Goal: Transaction & Acquisition: Purchase product/service

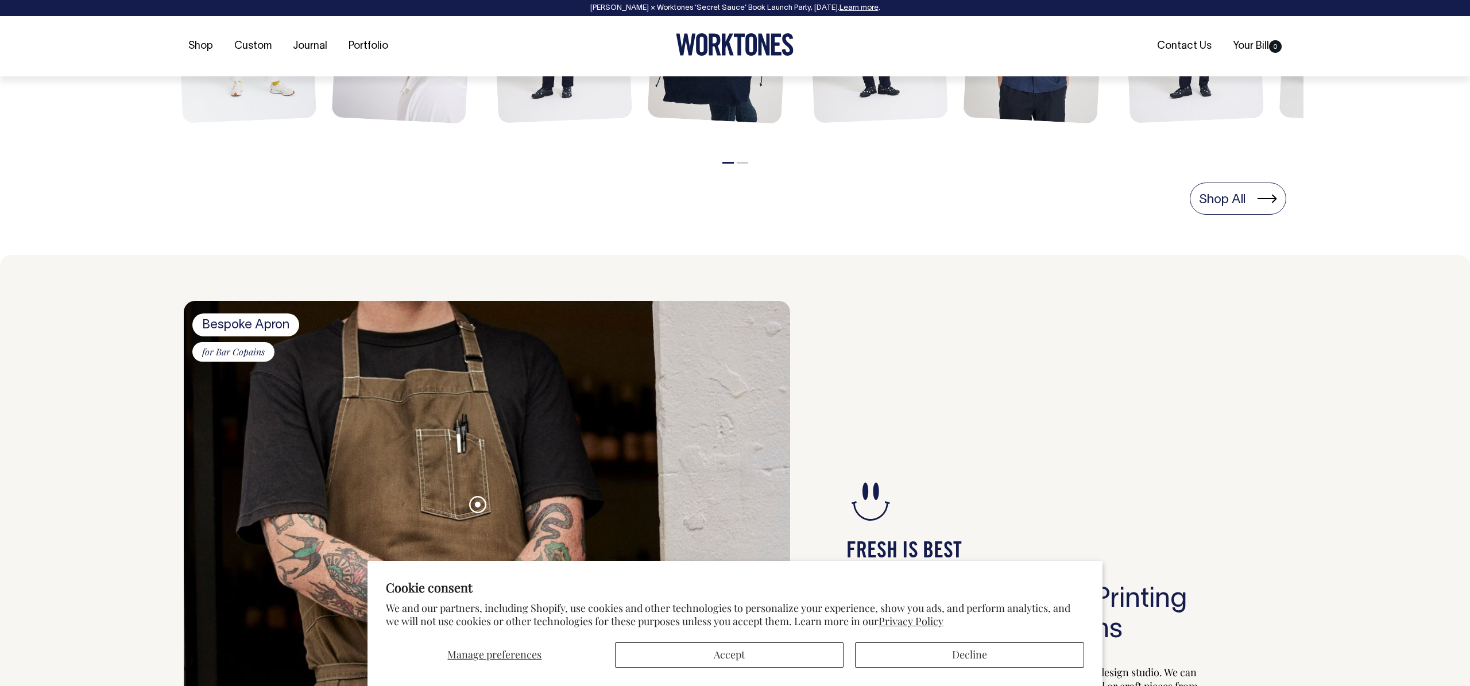
scroll to position [678, 0]
click at [984, 656] on button "Decline" at bounding box center [969, 655] width 229 height 25
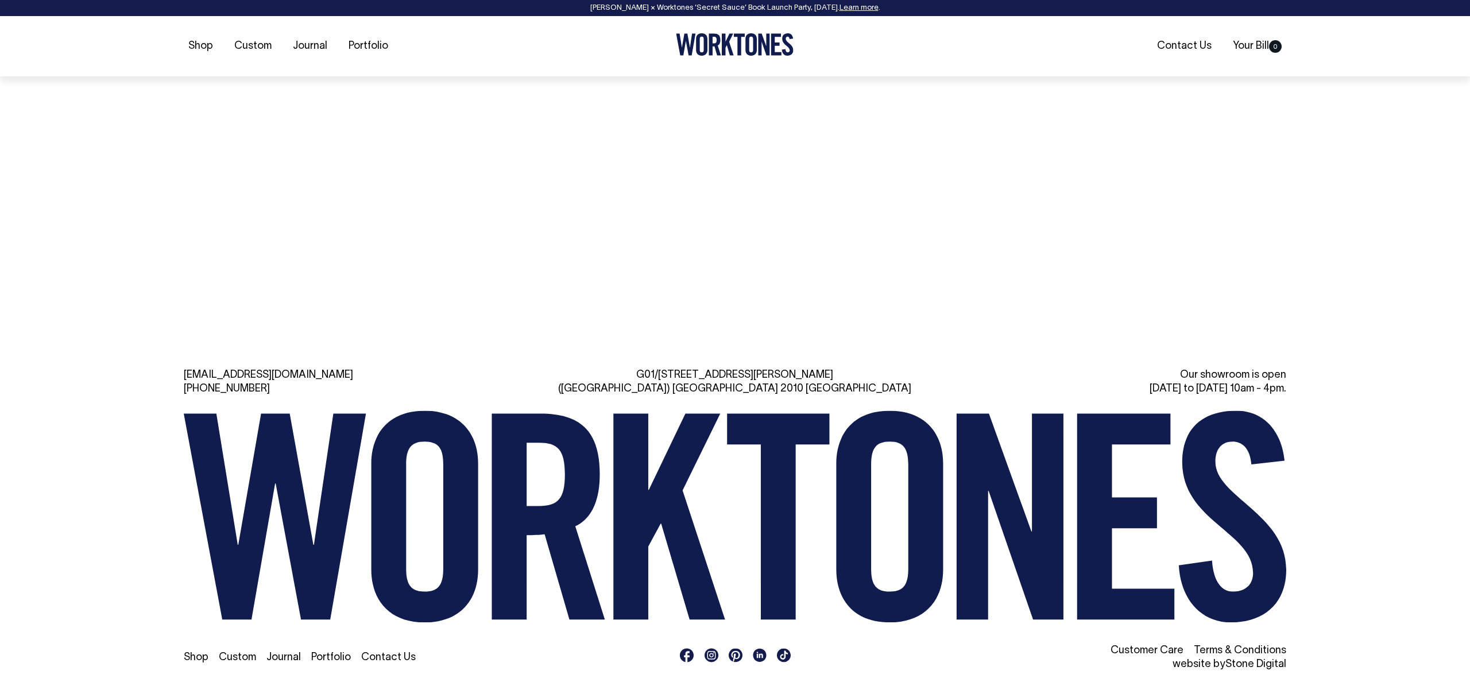
scroll to position [2488, 0]
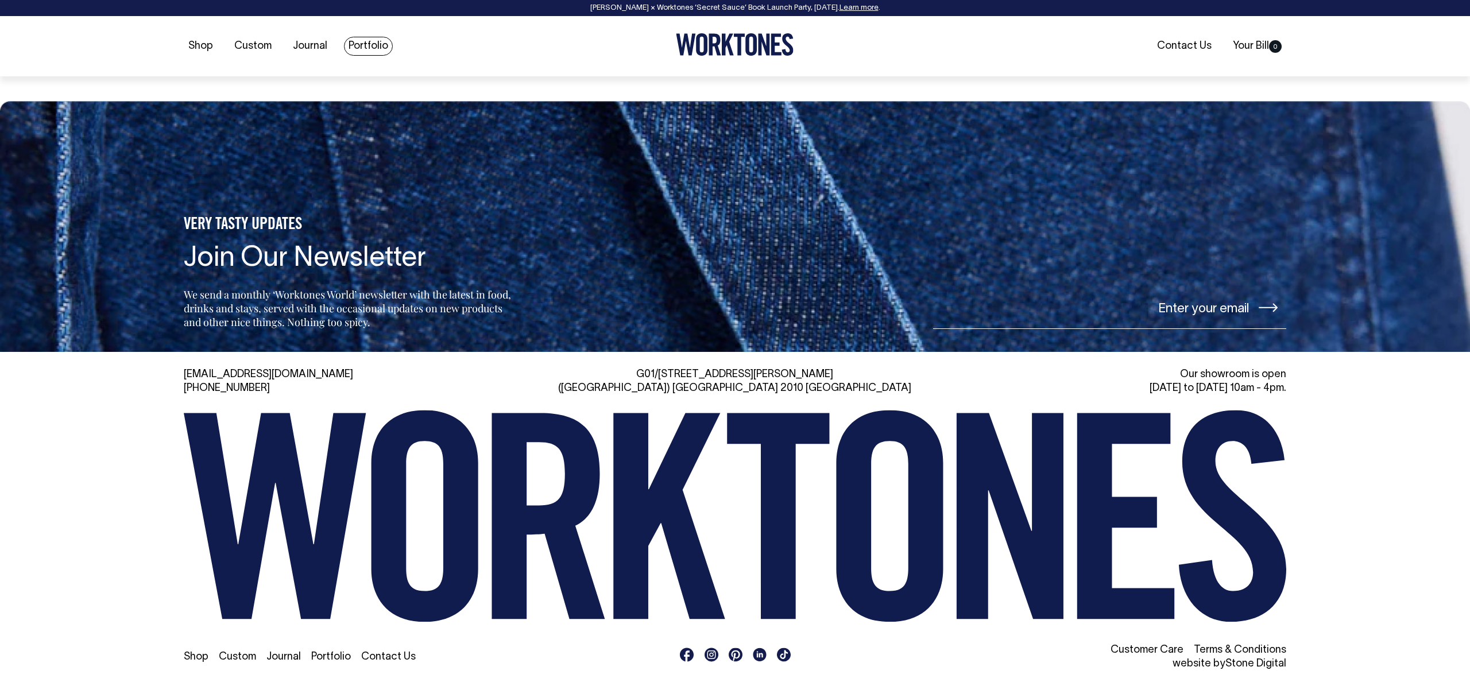
click at [372, 44] on link "Portfolio" at bounding box center [368, 46] width 49 height 19
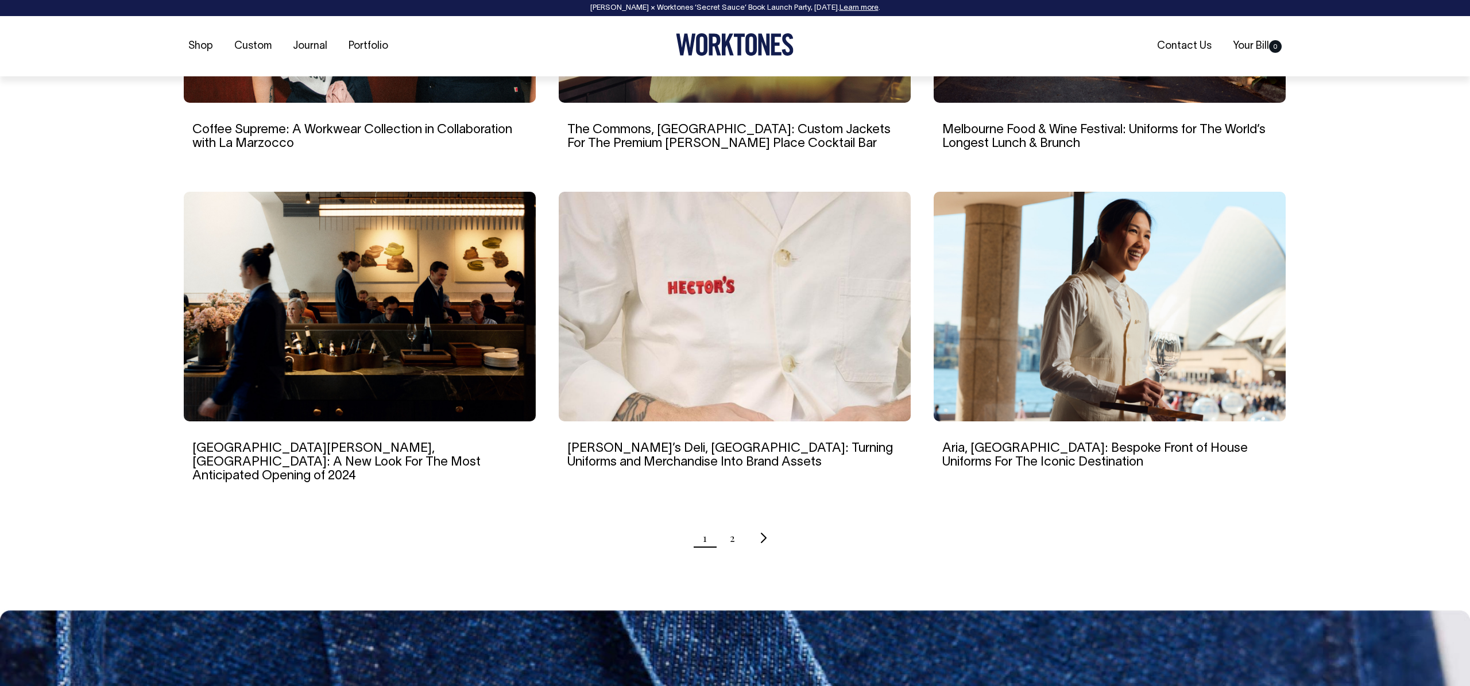
scroll to position [949, 0]
click at [739, 529] on ul "1 2" at bounding box center [735, 537] width 1103 height 29
click at [734, 527] on ul "1 2" at bounding box center [735, 537] width 1103 height 29
click at [733, 525] on link "2" at bounding box center [732, 537] width 5 height 29
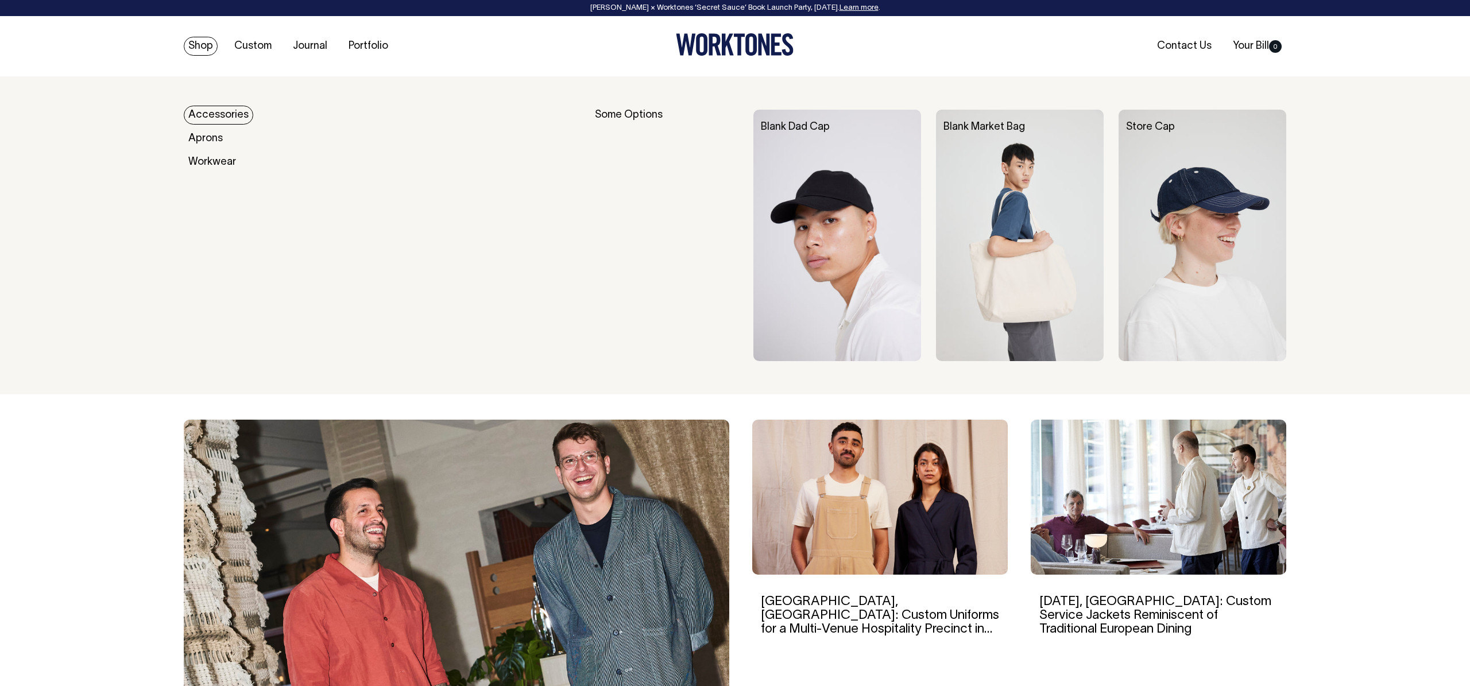
click at [208, 51] on link "Shop" at bounding box center [201, 46] width 34 height 19
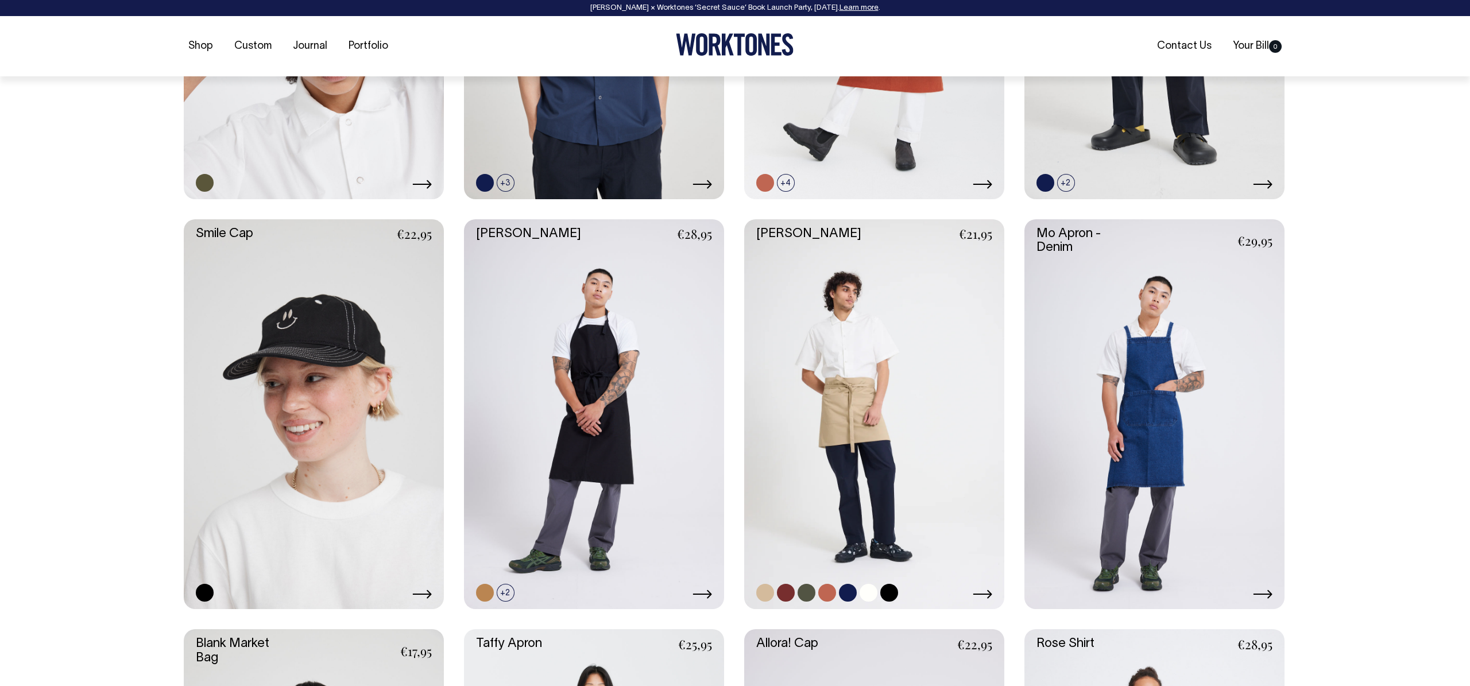
scroll to position [1584, 0]
click at [986, 594] on icon at bounding box center [982, 594] width 19 height 9
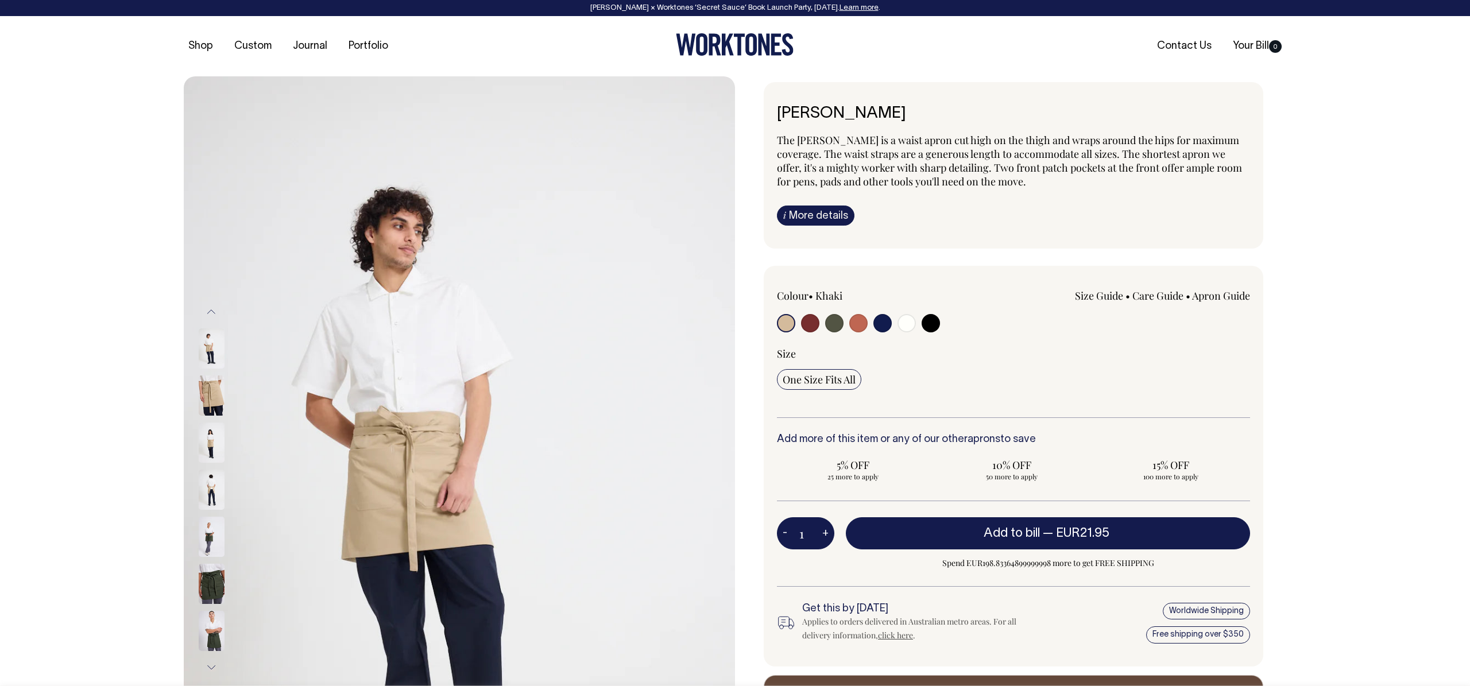
click at [798, 328] on div at bounding box center [872, 324] width 190 height 21
click at [808, 325] on input "radio" at bounding box center [810, 323] width 18 height 18
radio input "true"
select select "Burgundy"
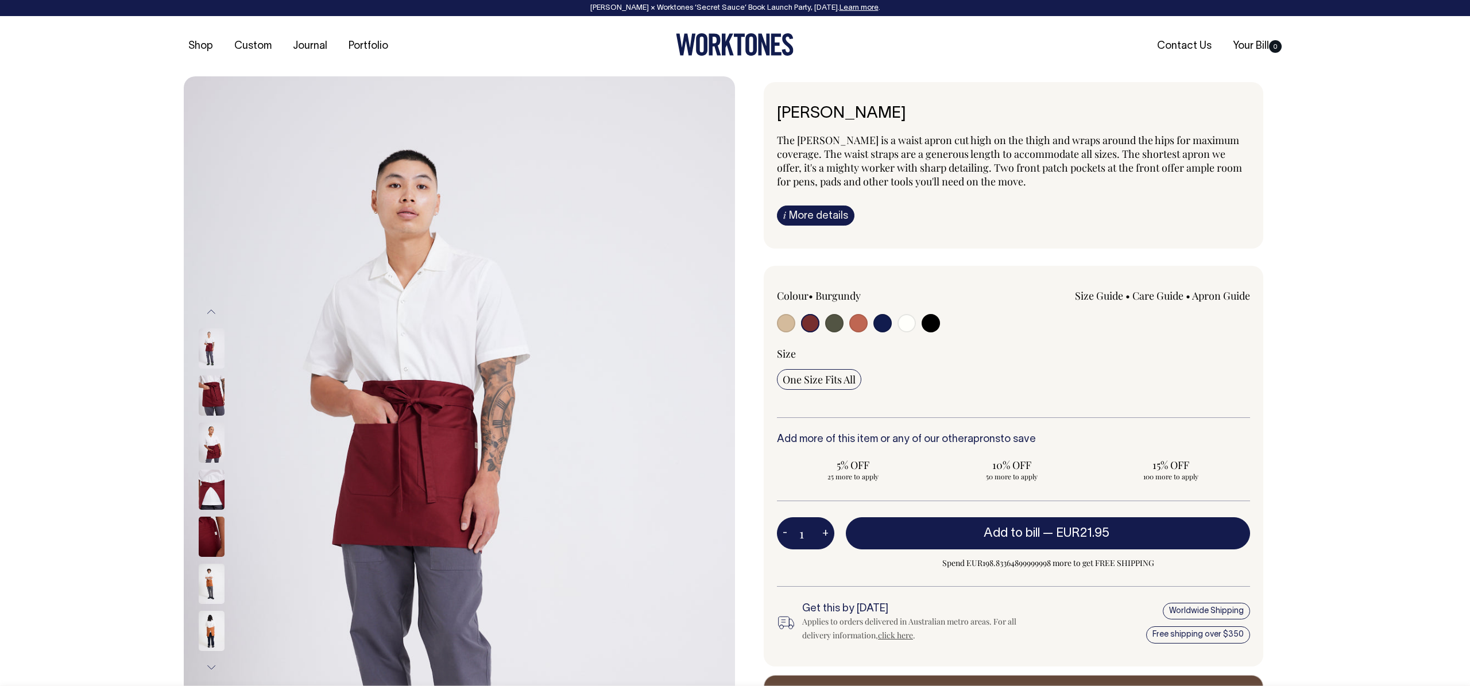
click at [832, 328] on input "radio" at bounding box center [834, 323] width 18 height 18
radio input "true"
select select "Olive"
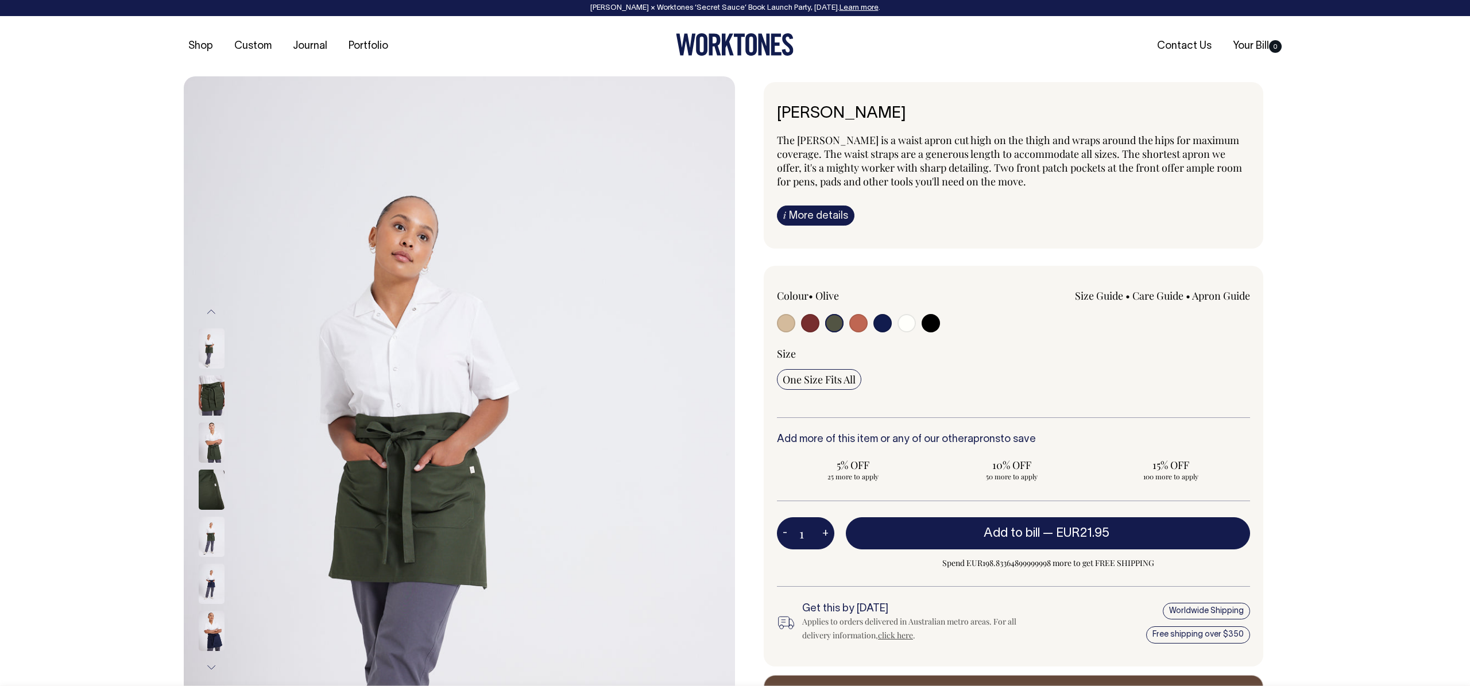
click at [811, 328] on input "radio" at bounding box center [810, 323] width 18 height 18
radio input "true"
select select "Burgundy"
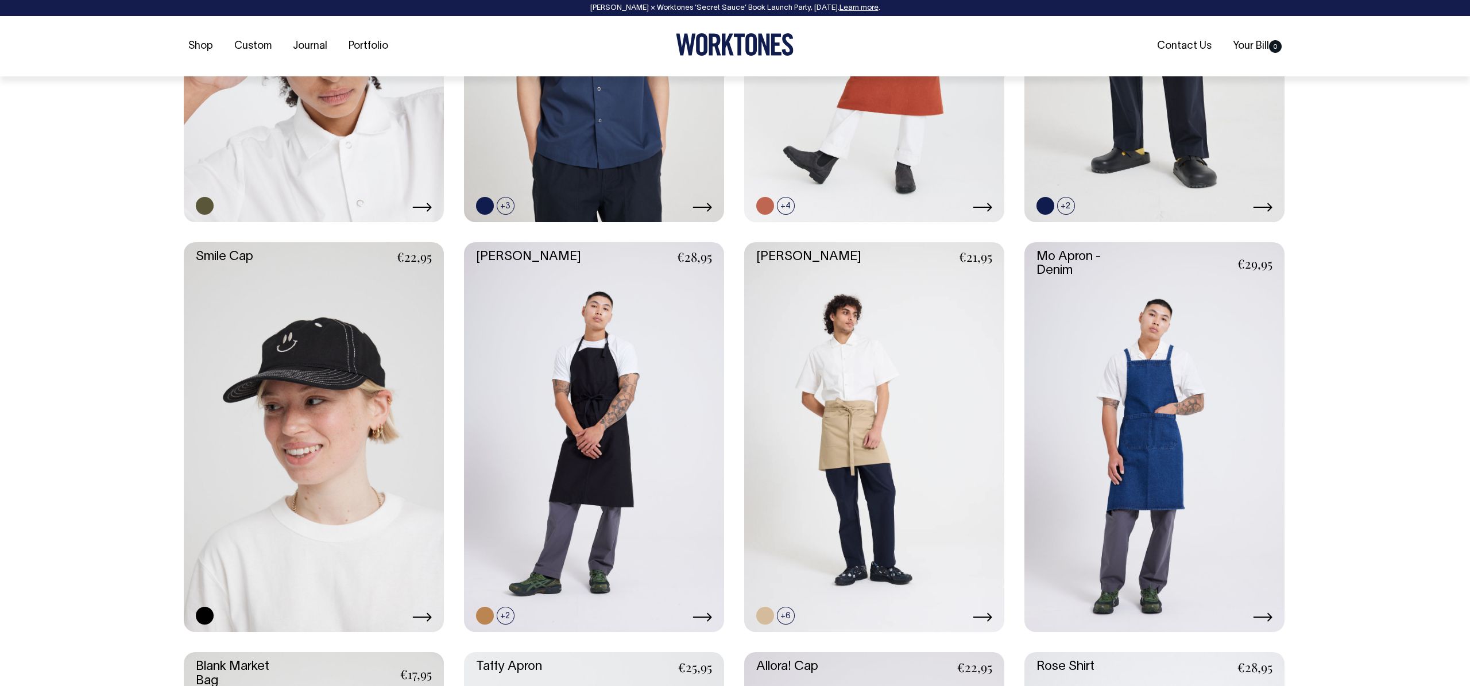
scroll to position [1561, 0]
click at [778, 613] on link at bounding box center [786, 615] width 18 height 18
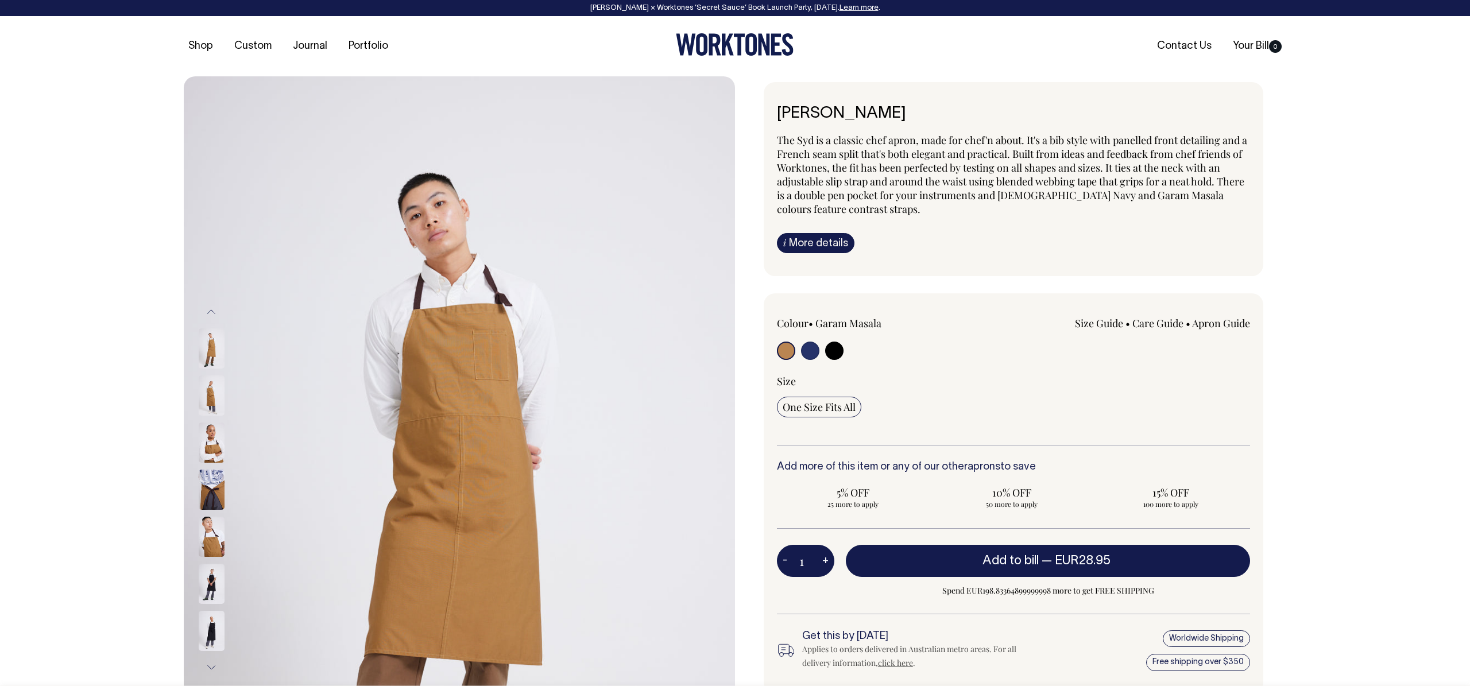
click at [818, 353] on input "radio" at bounding box center [810, 351] width 18 height 18
radio input "true"
select select "French Navy"
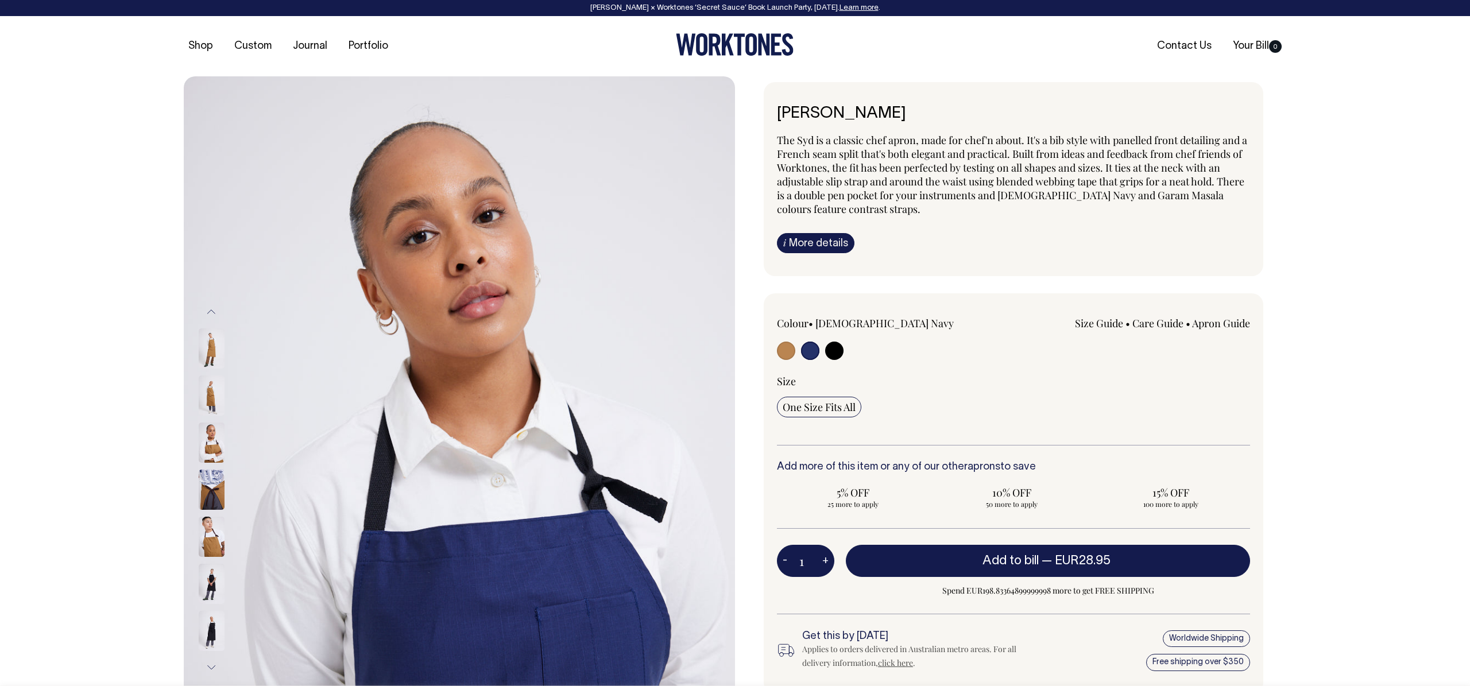
click at [830, 353] on input "radio" at bounding box center [834, 351] width 18 height 18
radio input "true"
select select "Black"
click at [837, 352] on input "radio" at bounding box center [834, 351] width 18 height 18
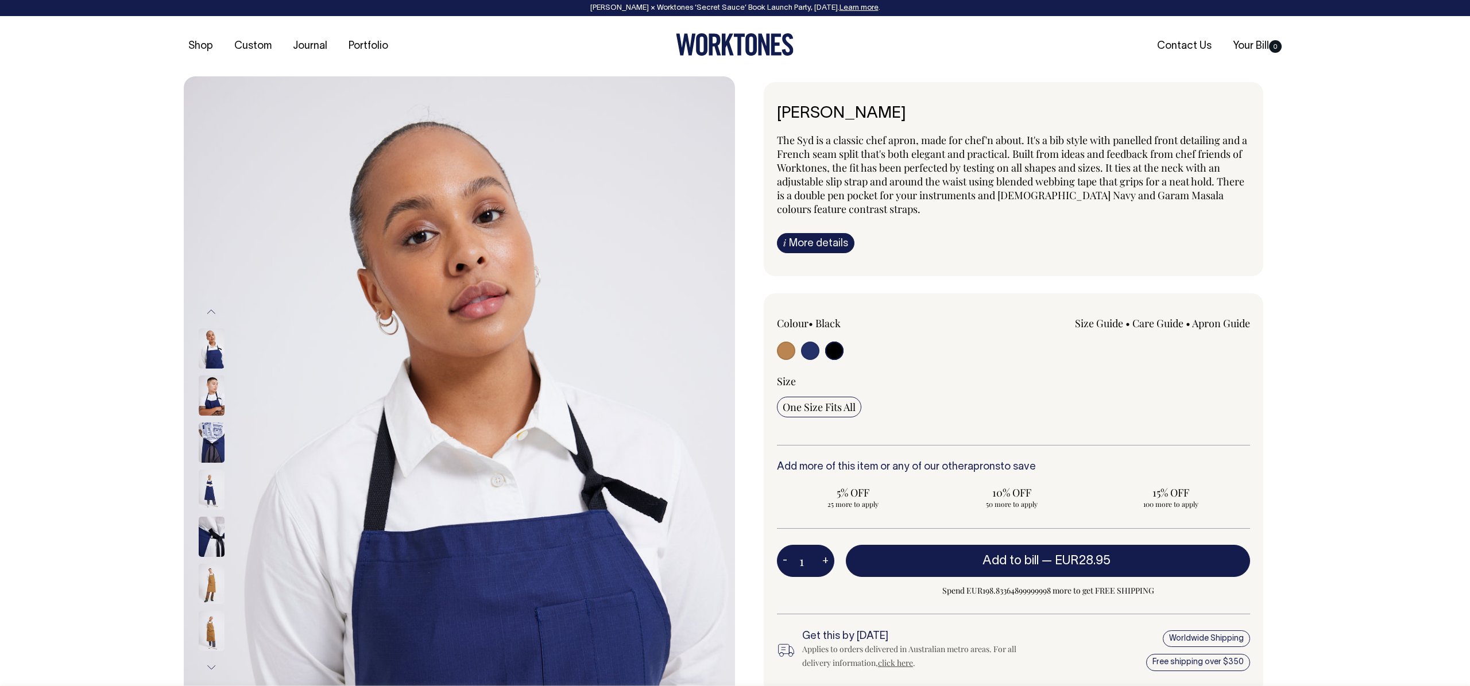
click at [833, 351] on input "radio" at bounding box center [834, 351] width 18 height 18
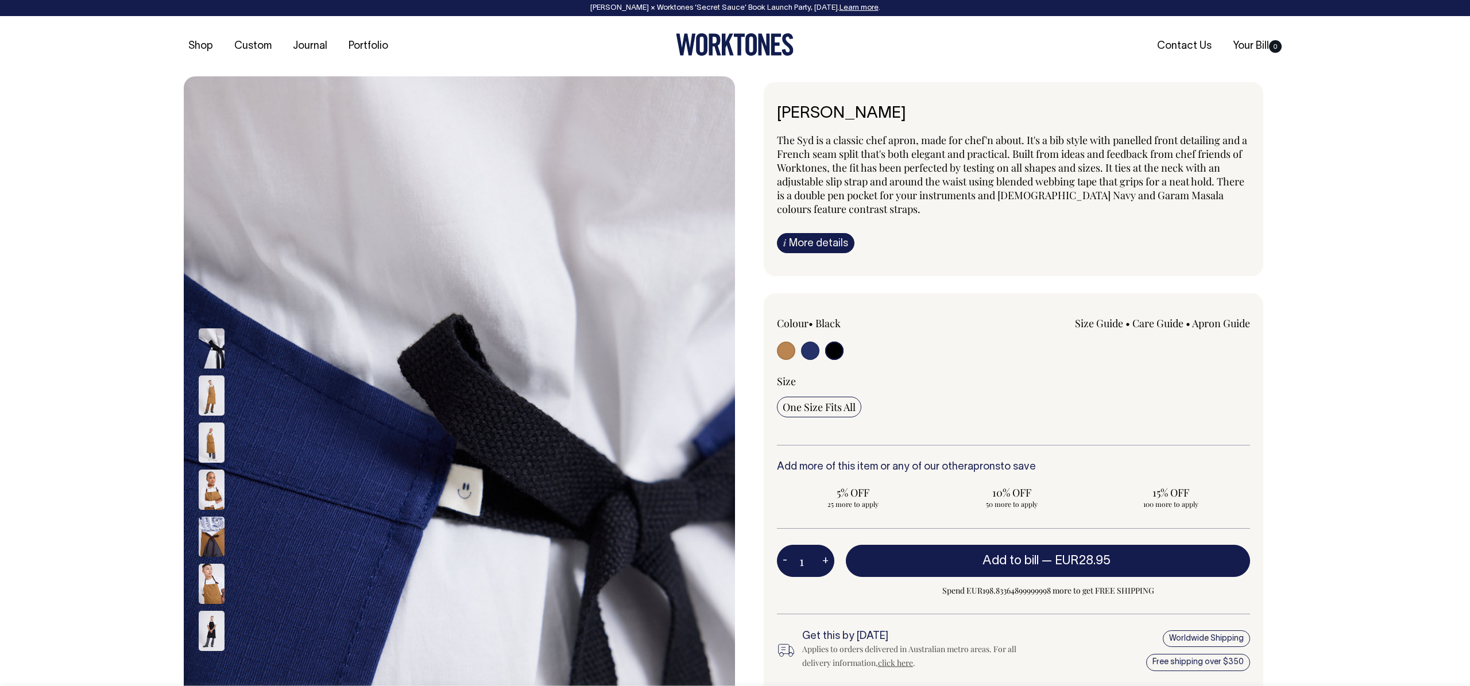
click at [215, 631] on img at bounding box center [212, 631] width 26 height 40
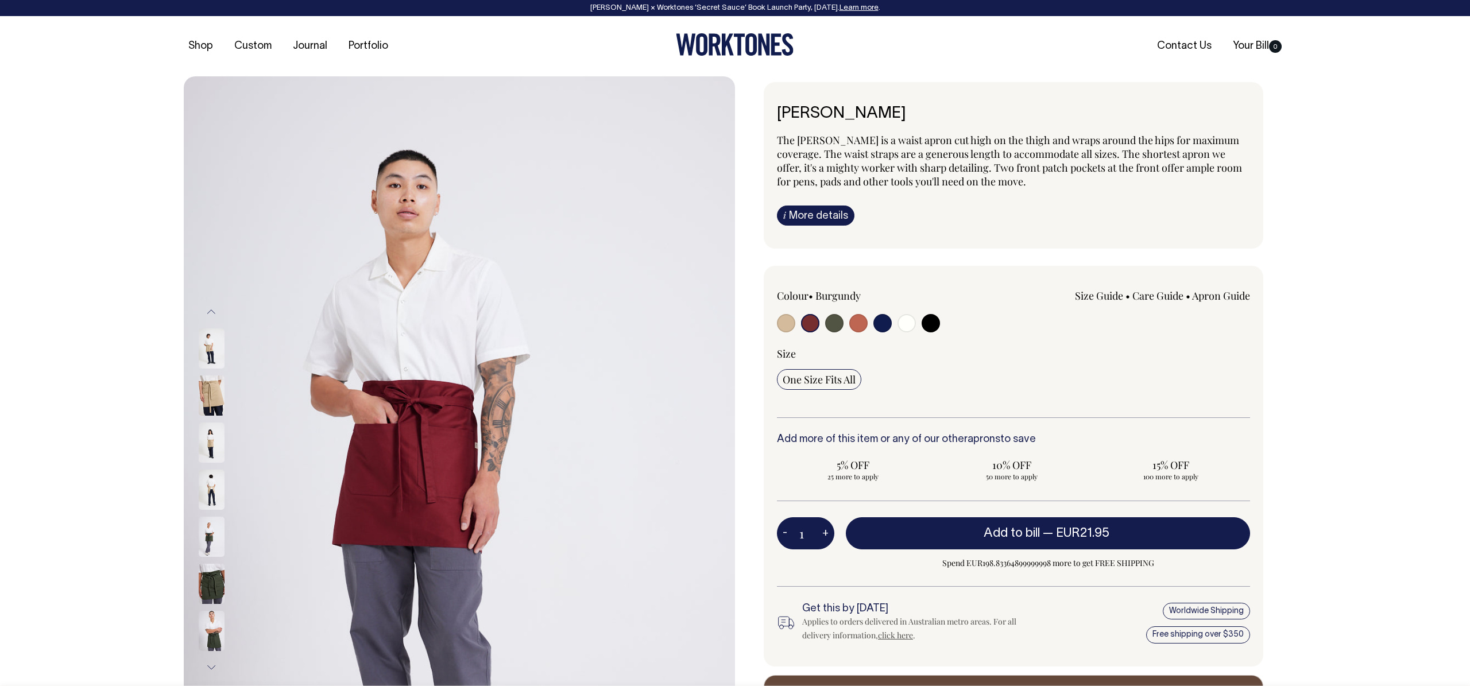
select select "Burgundy"
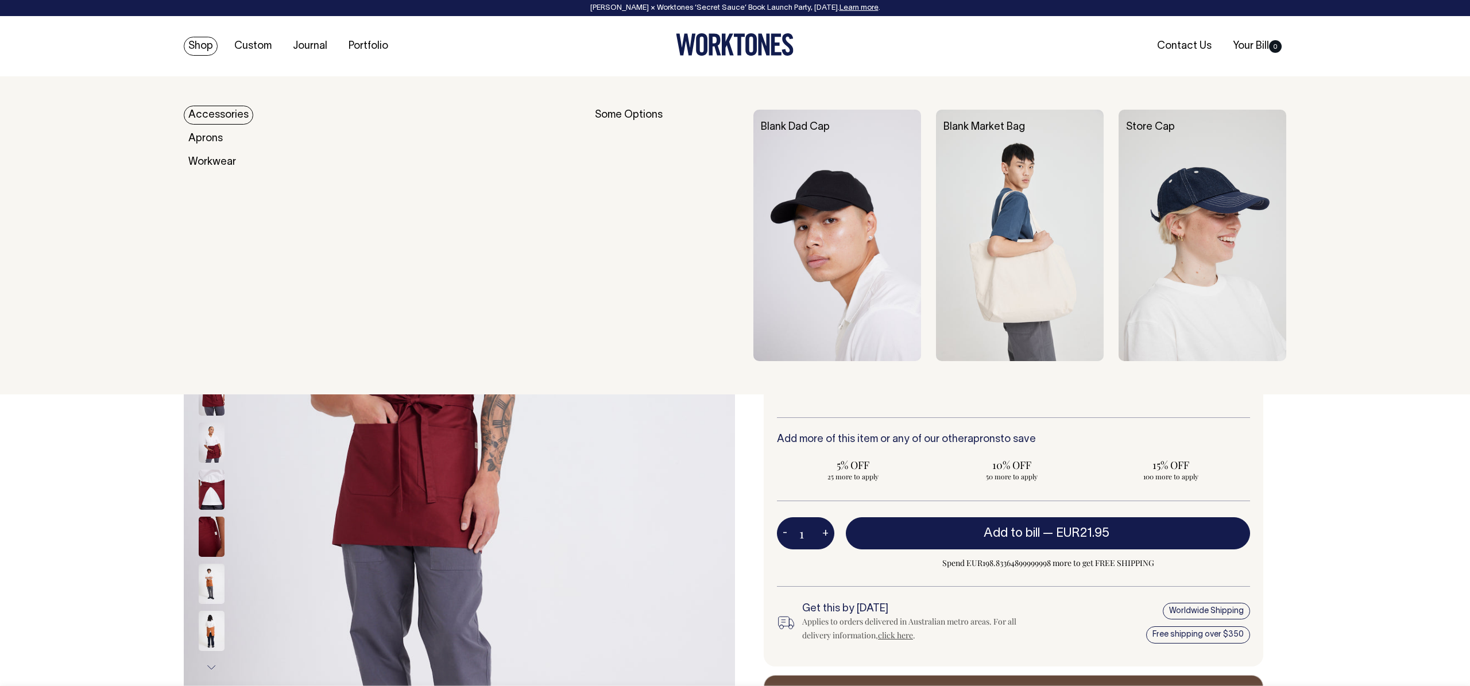
click at [204, 51] on link "Shop" at bounding box center [201, 46] width 34 height 19
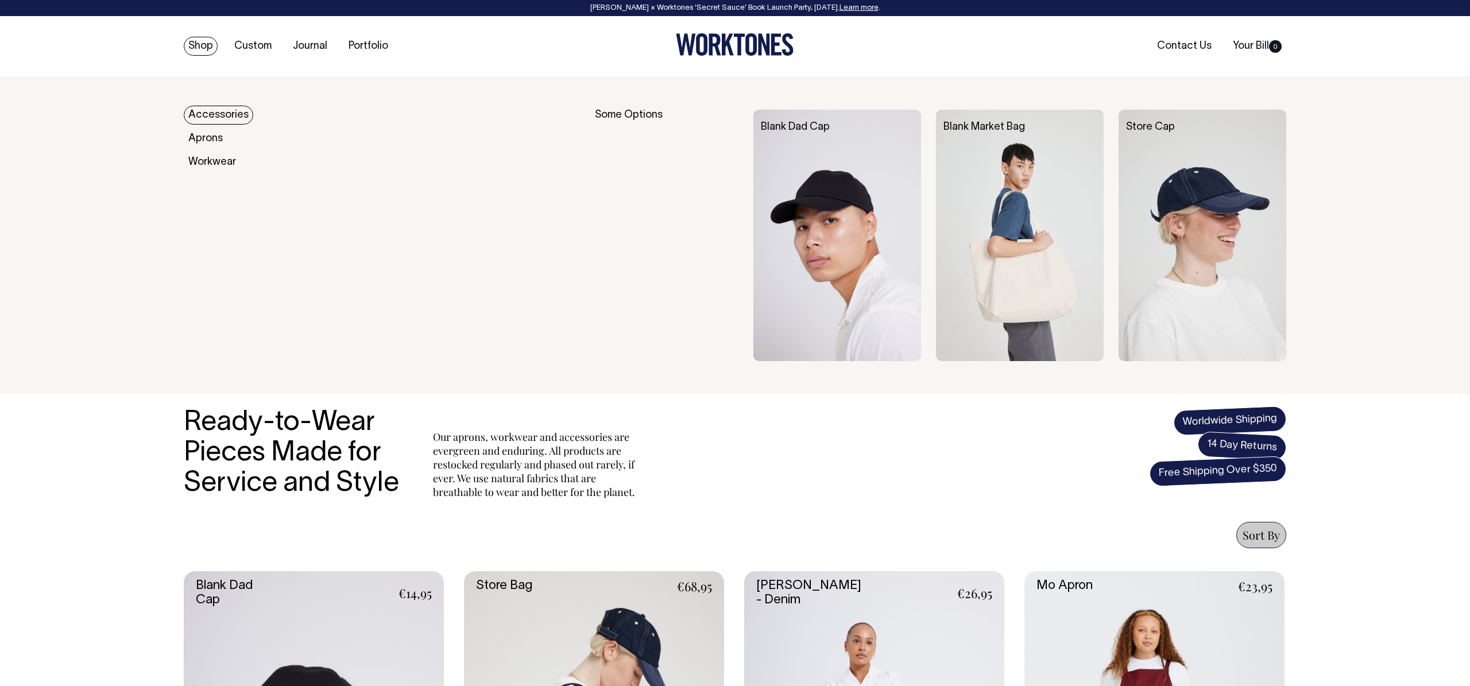
click at [201, 48] on link "Shop" at bounding box center [201, 46] width 34 height 19
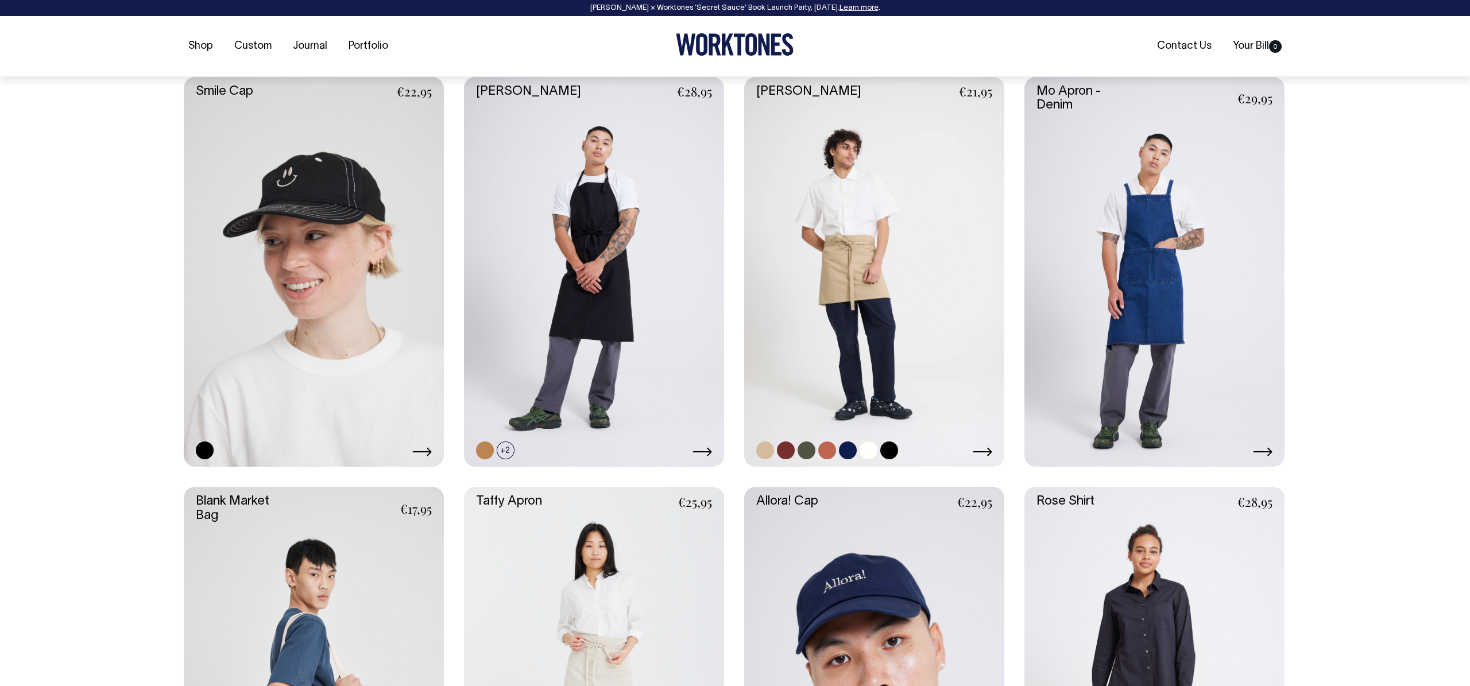
scroll to position [1726, 0]
click at [789, 450] on link at bounding box center [786, 450] width 18 height 18
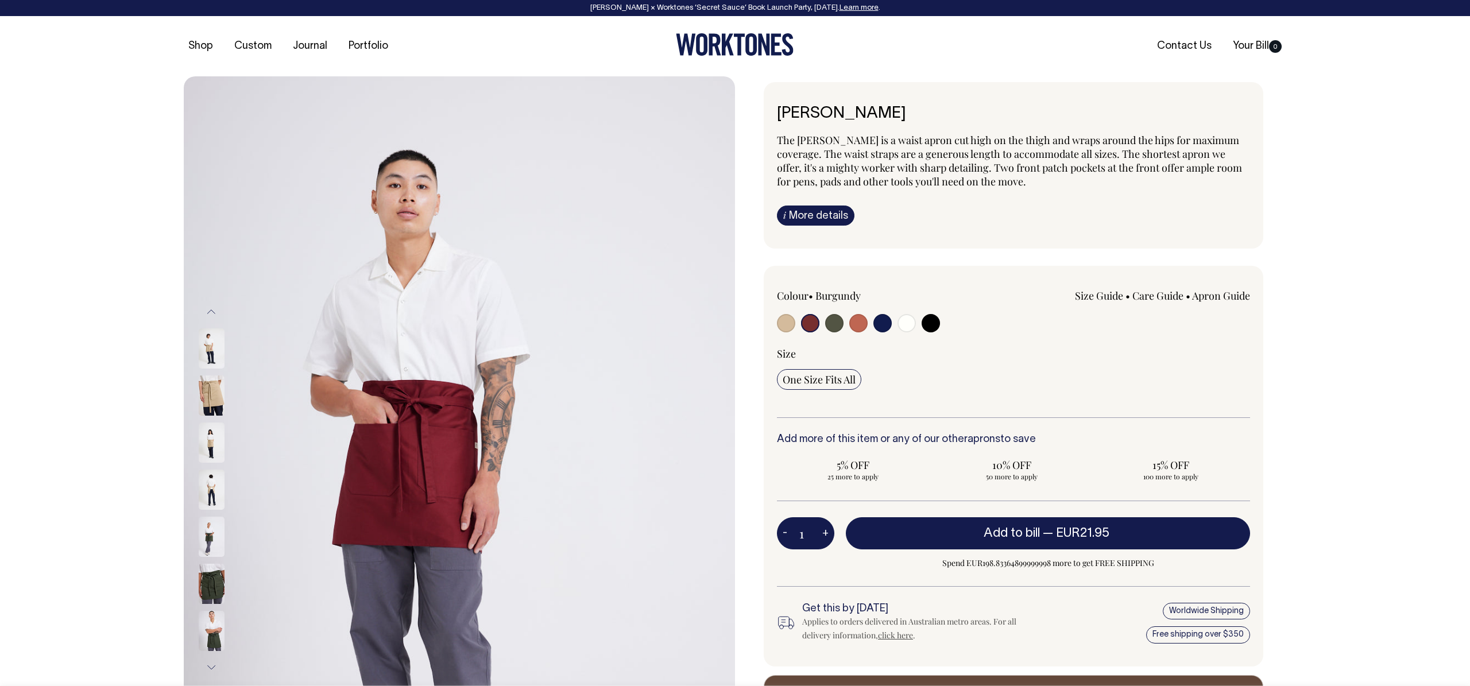
select select "Burgundy"
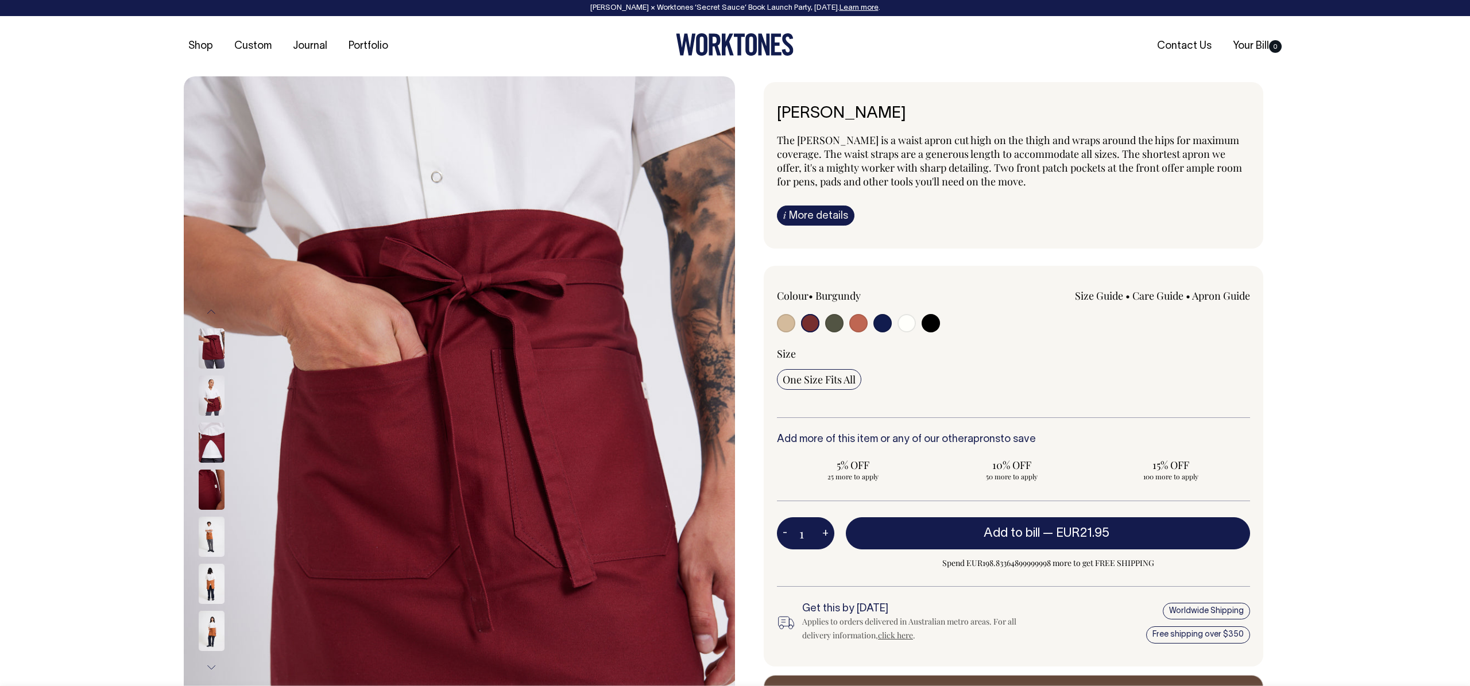
click at [215, 403] on img at bounding box center [212, 396] width 26 height 40
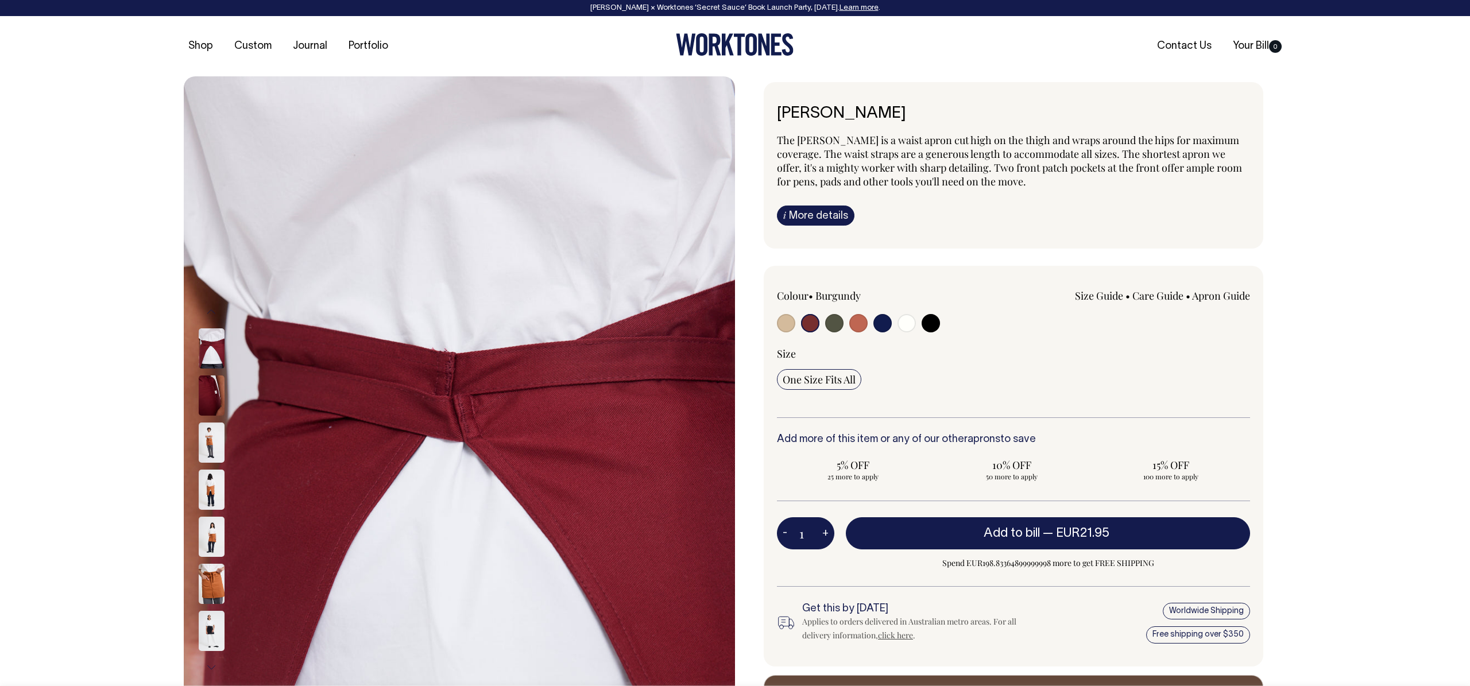
click at [213, 376] on img at bounding box center [212, 396] width 26 height 40
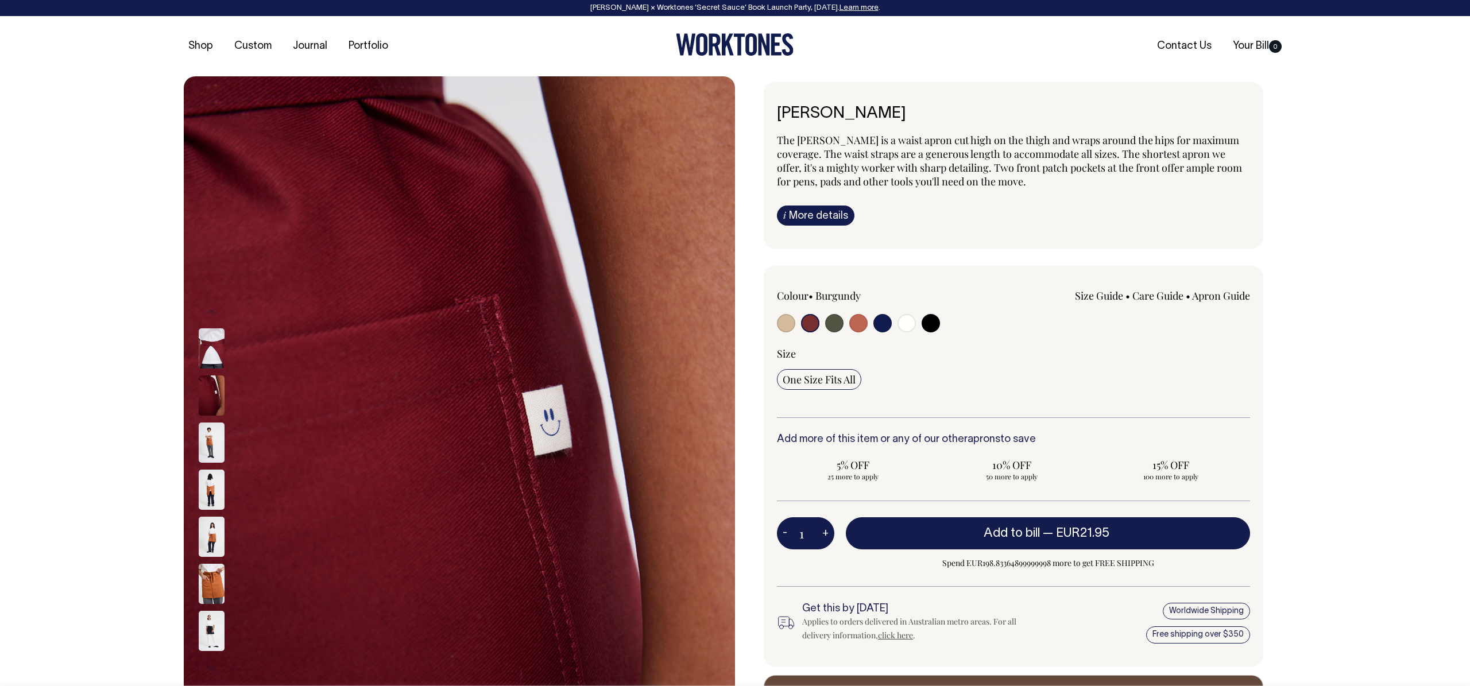
click at [215, 357] on img at bounding box center [212, 348] width 26 height 40
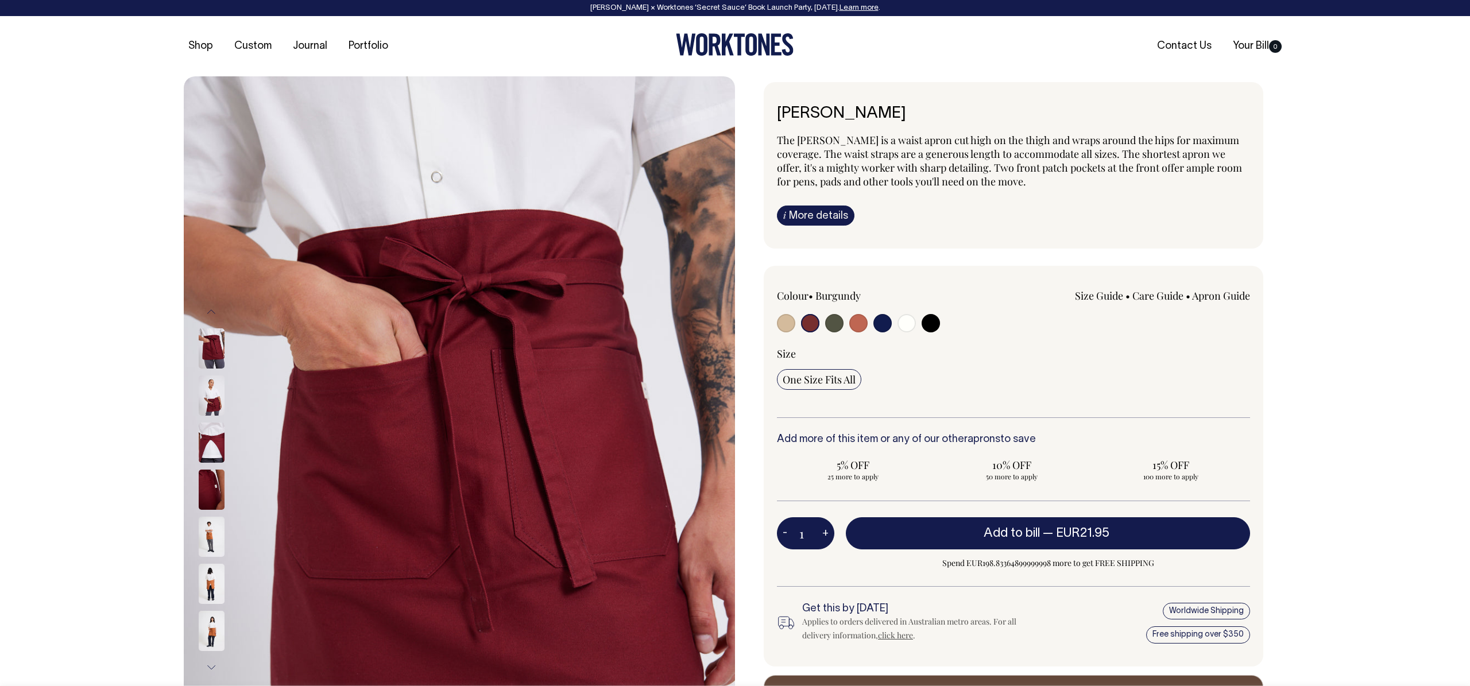
click at [211, 407] on img at bounding box center [212, 396] width 26 height 40
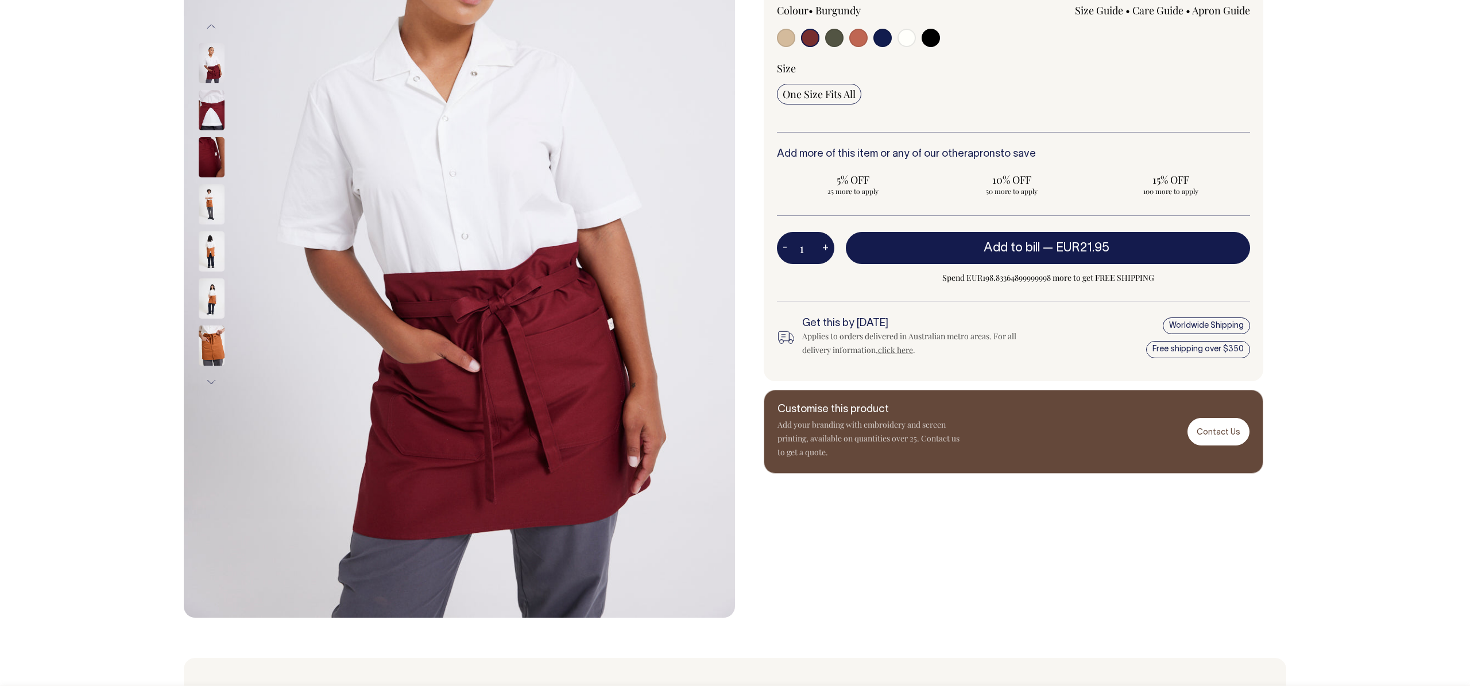
scroll to position [286, 0]
